Goal: Information Seeking & Learning: Find specific fact

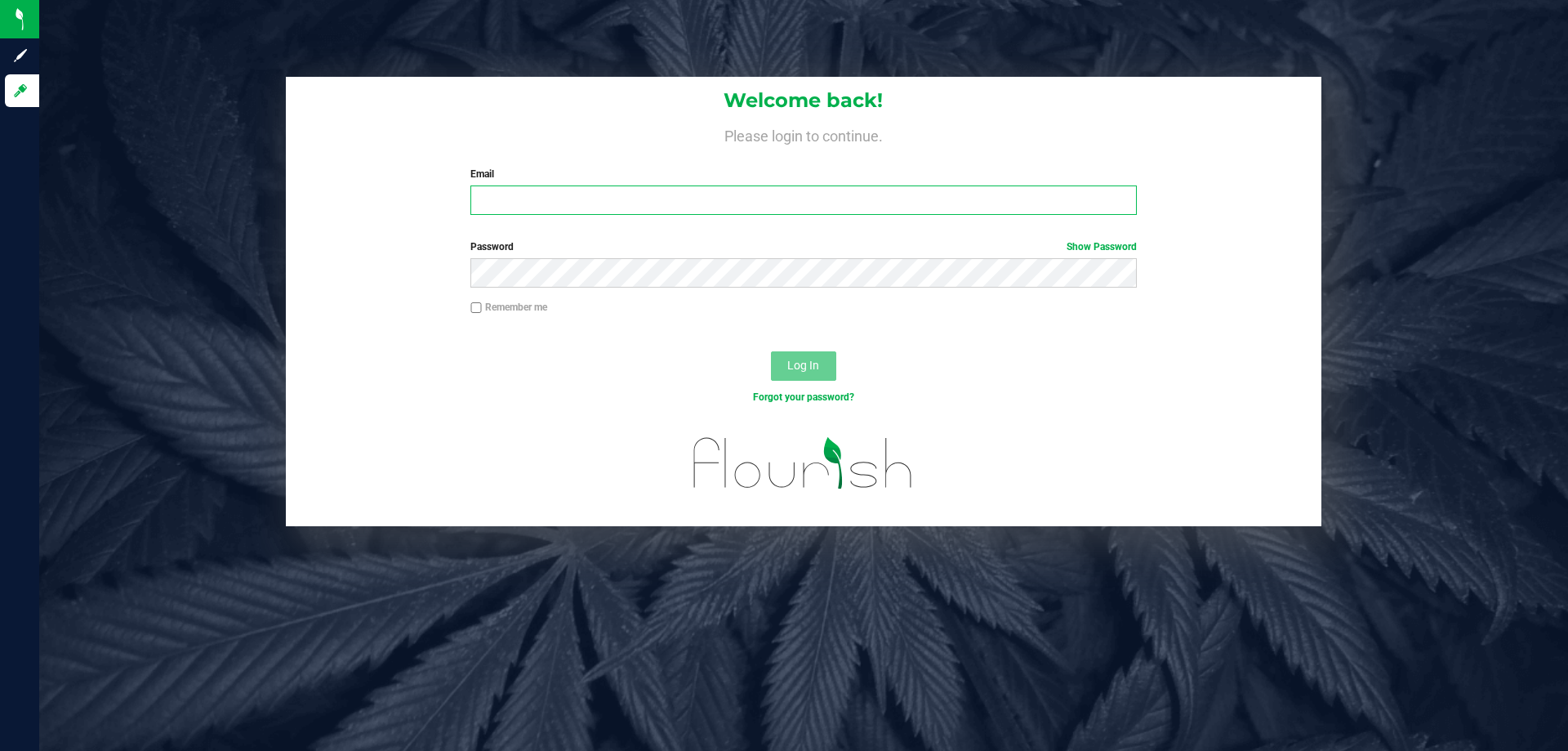
click at [683, 205] on input "Email" at bounding box center [803, 200] width 666 height 30
type input "[EMAIL_ADDRESS][DOMAIN_NAME]"
click at [771, 351] on button "Log In" at bounding box center [803, 366] width 66 height 30
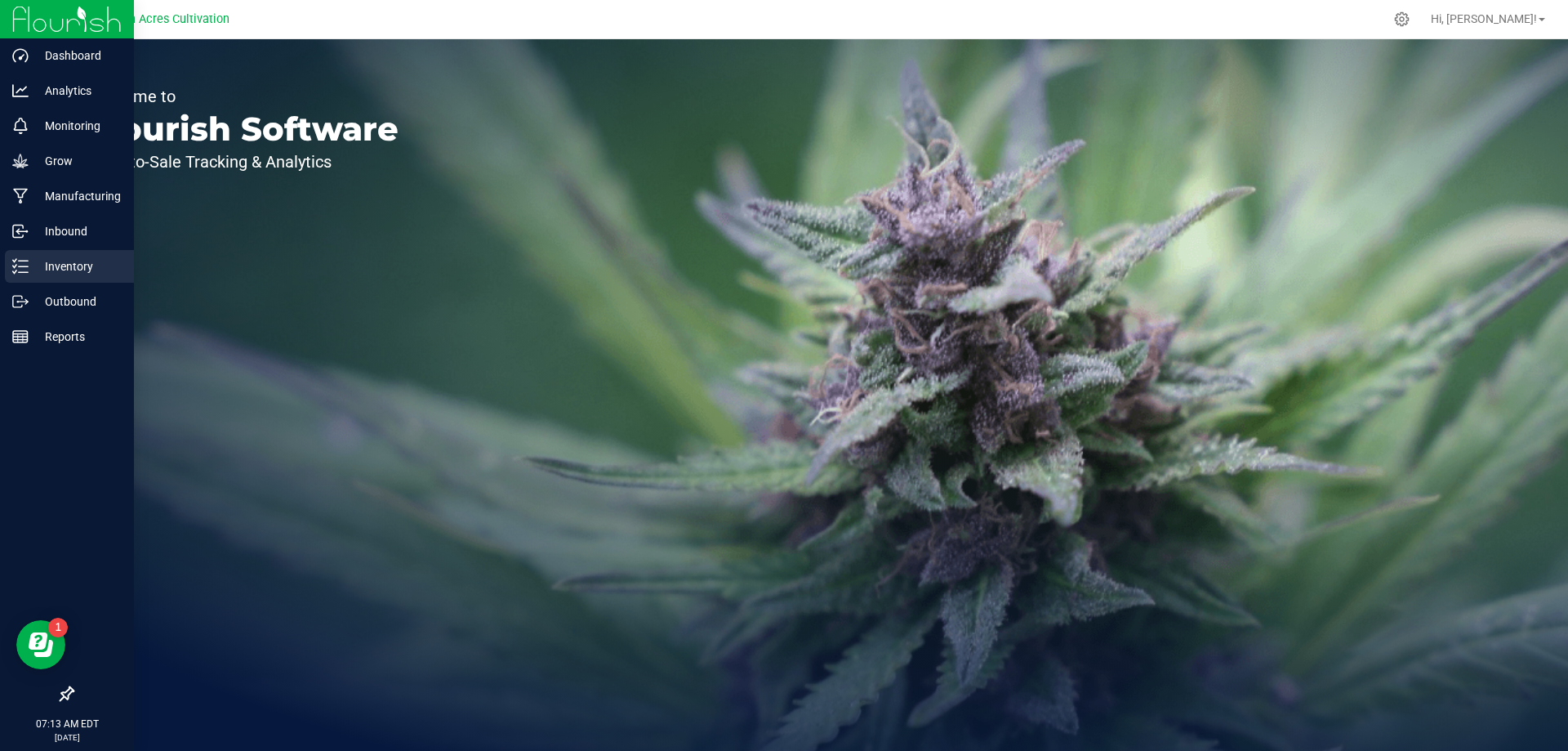
click at [19, 261] on line at bounding box center [23, 261] width 9 height 0
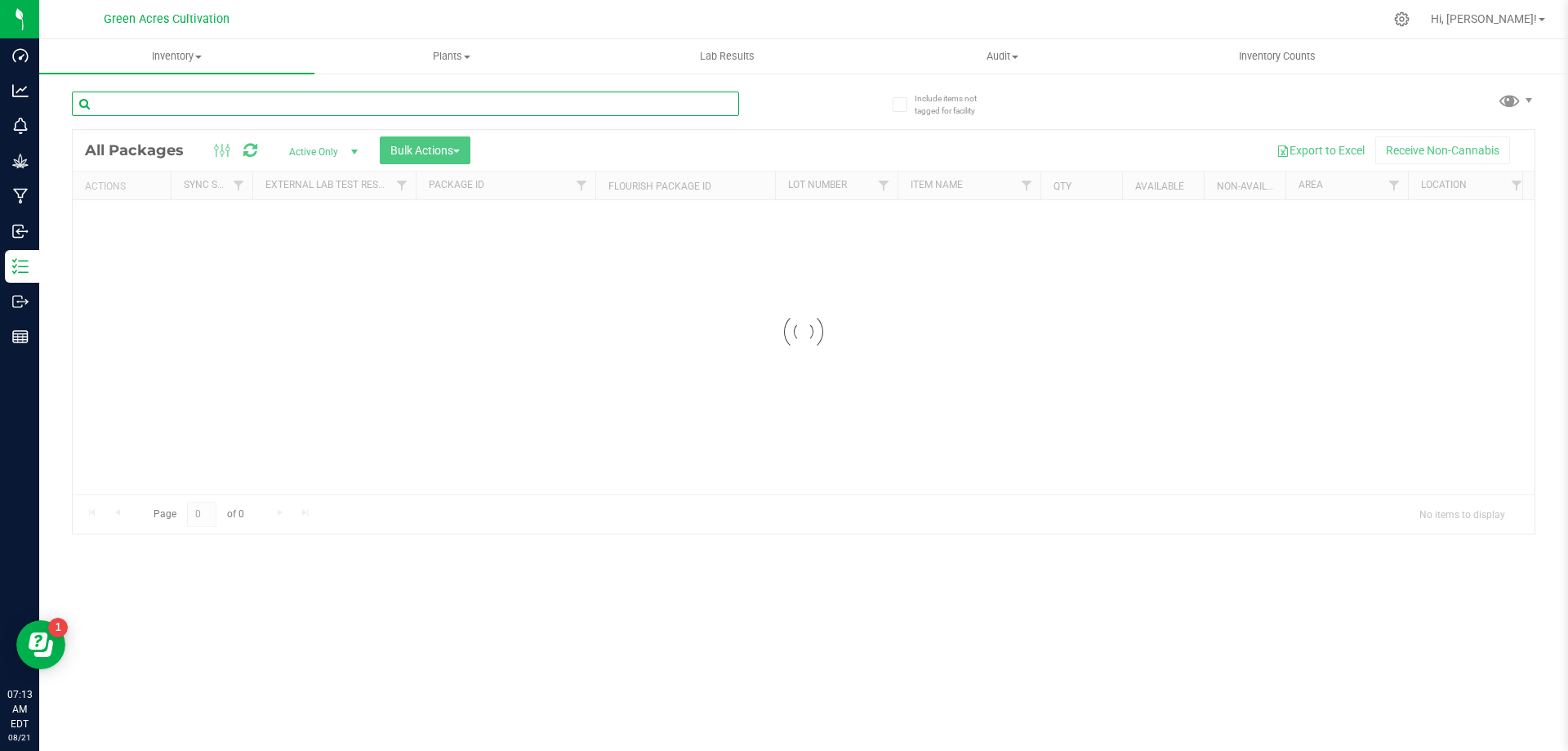
click at [509, 101] on input "text" at bounding box center [405, 104] width 667 height 24
paste input "0515-CPZ-LB-01"
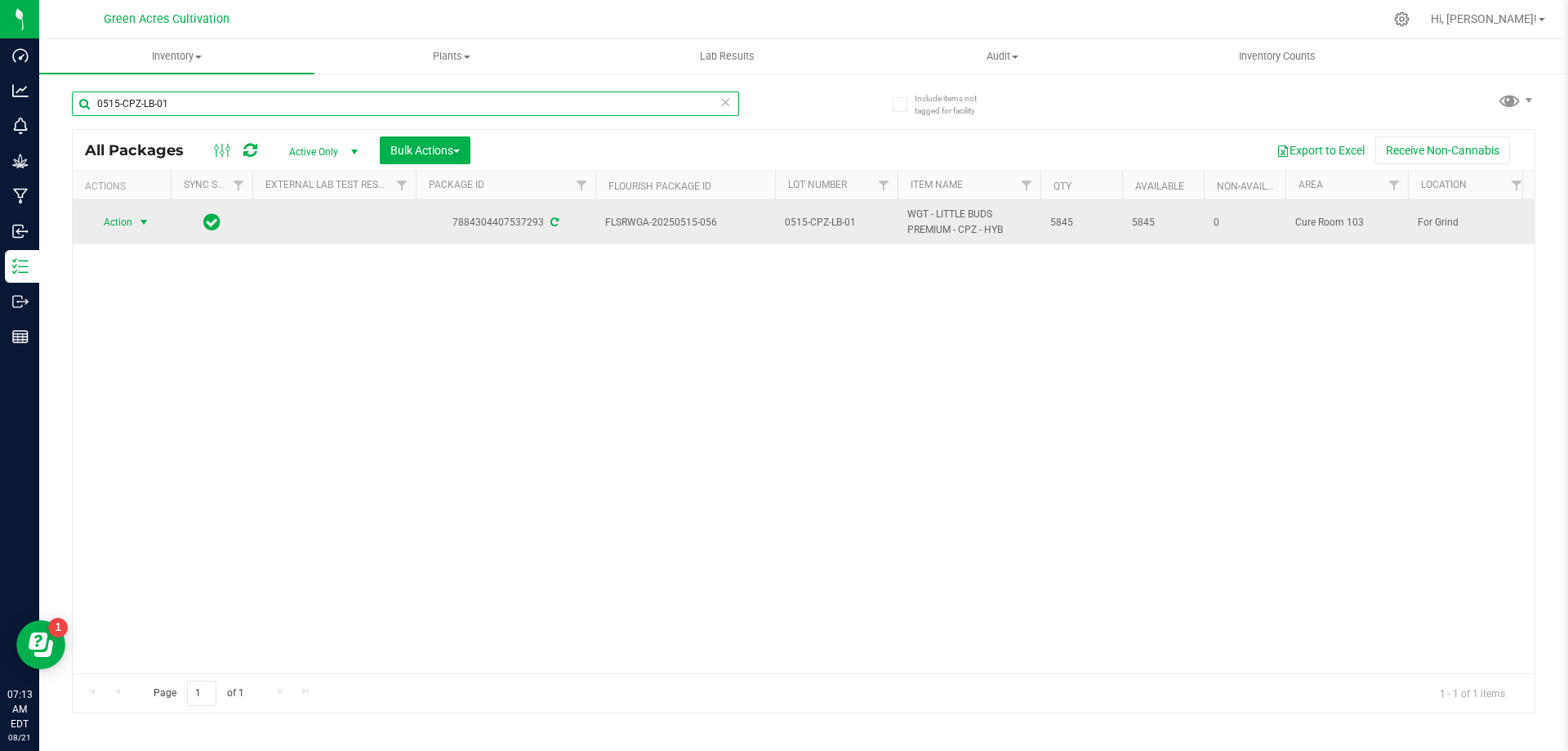
type input "0515-CPZ-LB-01"
click at [130, 219] on span "Action" at bounding box center [111, 222] width 44 height 23
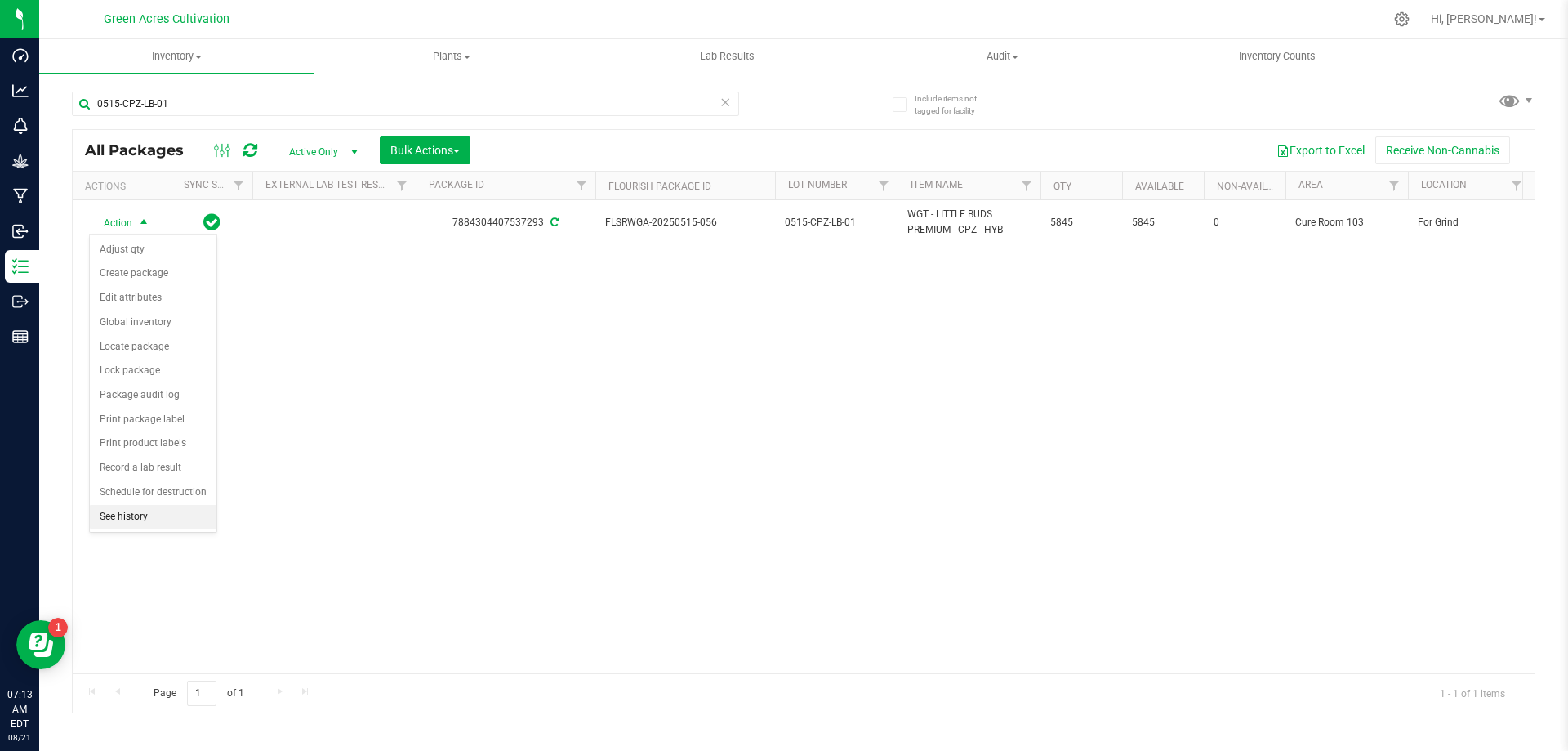
click at [135, 512] on li "See history" at bounding box center [153, 517] width 127 height 24
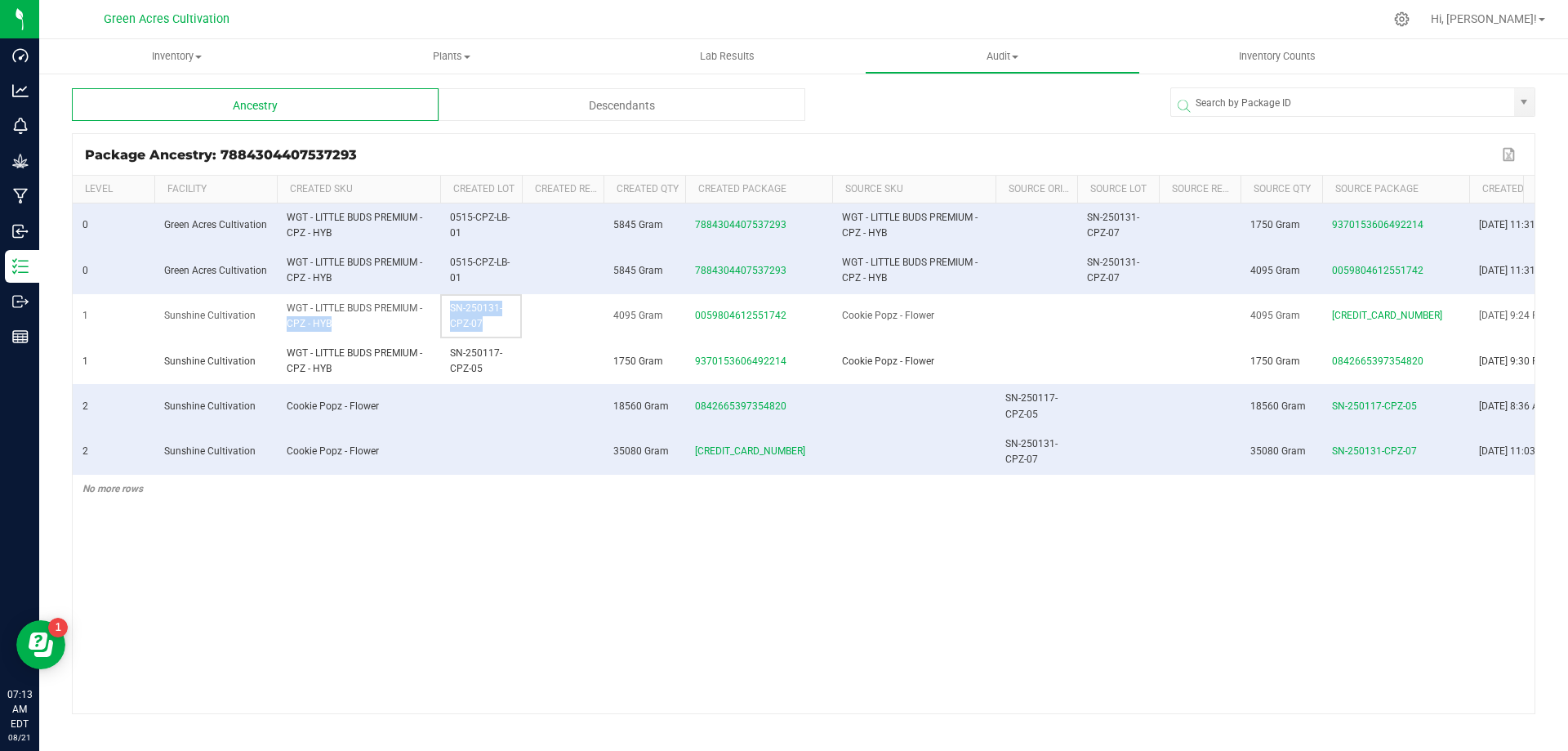
drag, startPoint x: 479, startPoint y: 327, endPoint x: 438, endPoint y: 305, distance: 46.5
click at [438, 305] on tr "1 Sunshine Cultivation WGT - LITTLE BUDS PREMIUM - CPZ - HYB SN-250131-CPZ-07 4…" at bounding box center [832, 316] width 1519 height 45
click at [479, 320] on span "SN-250131-CPZ-07" at bounding box center [476, 316] width 52 height 27
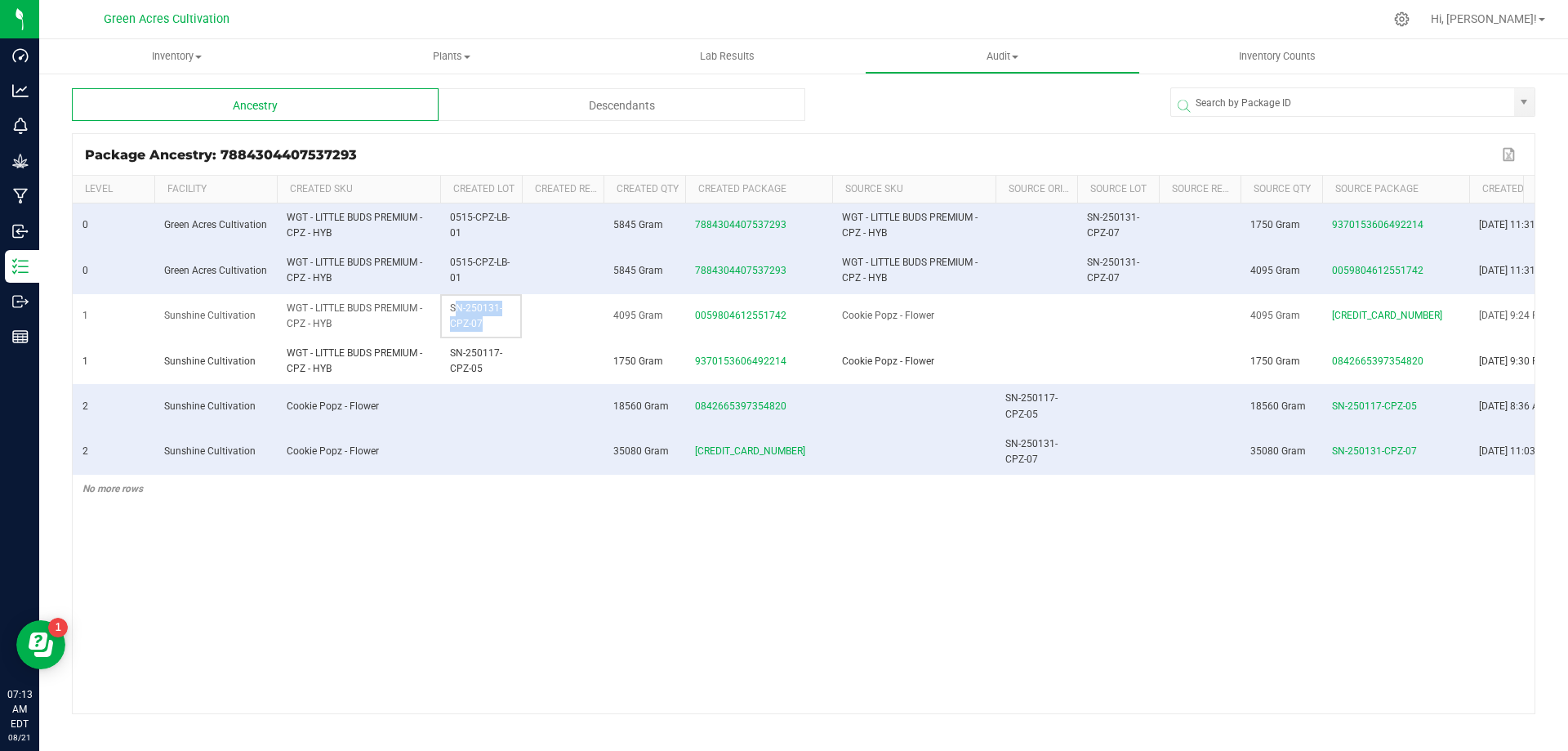
click at [479, 320] on span "SN-250131-CPZ-07" at bounding box center [476, 316] width 52 height 27
copy span "SN-250131-CPZ-07"
click at [471, 372] on span "SN-250117-CPZ-05" at bounding box center [476, 360] width 52 height 27
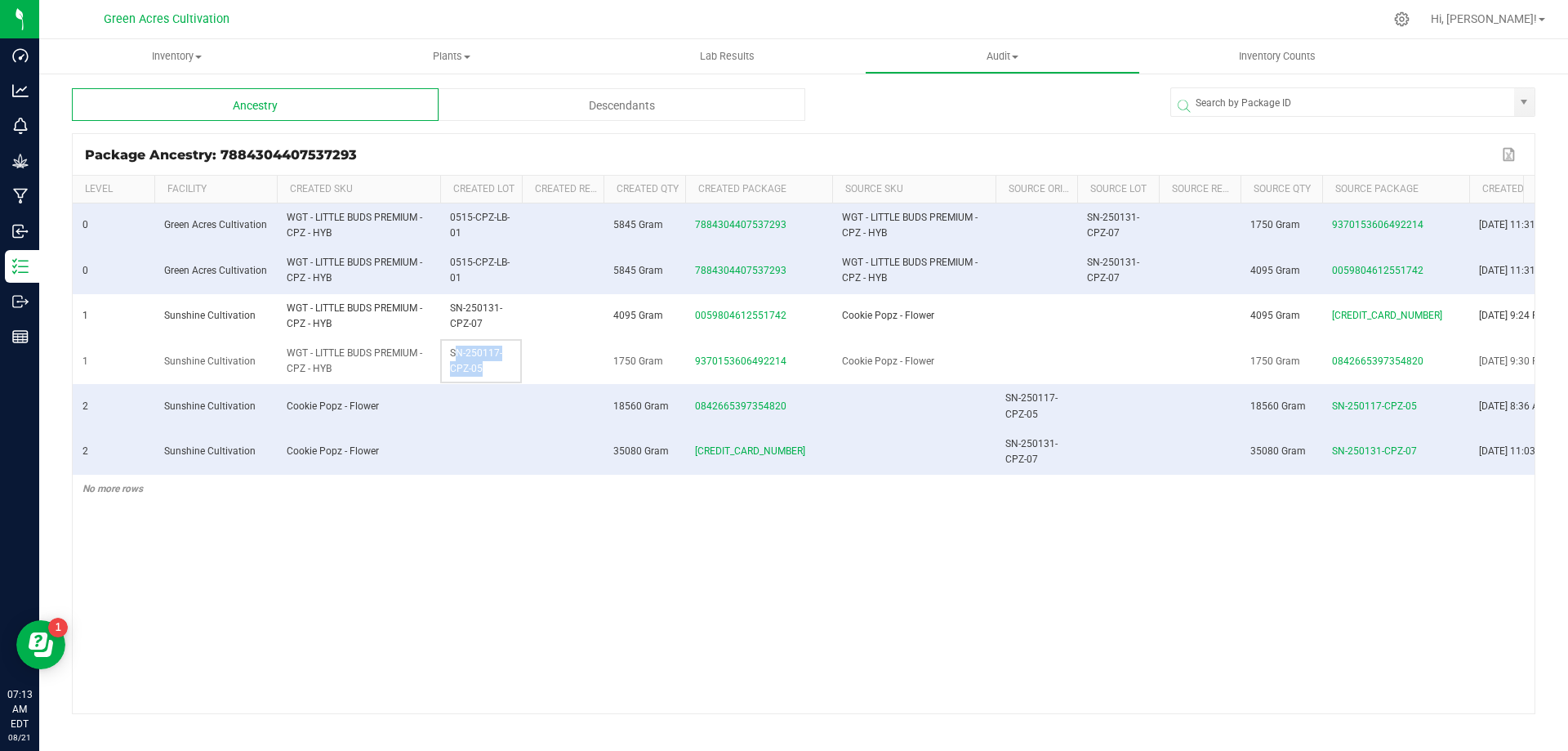
copy span "SN-250117-CPZ-05"
